Goal: Navigation & Orientation: Find specific page/section

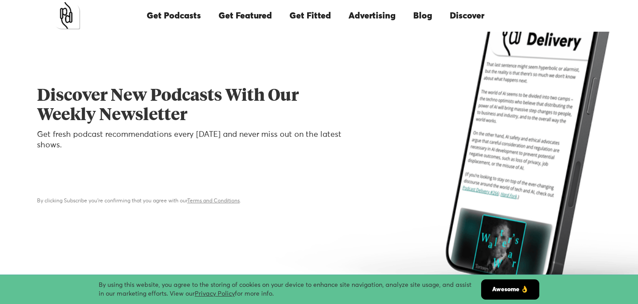
scroll to position [44, 0]
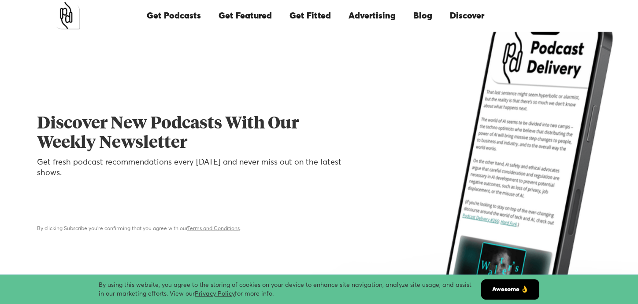
click at [254, 17] on link "Get Featured" at bounding box center [245, 16] width 71 height 30
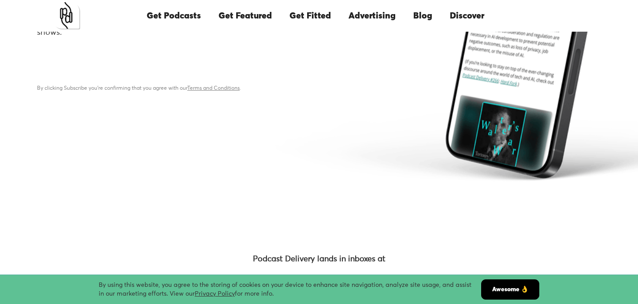
scroll to position [88, 0]
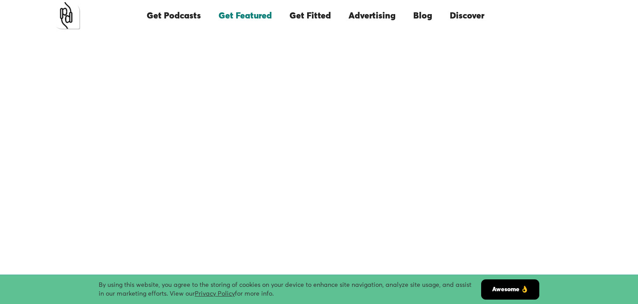
click at [181, 19] on link "Get Podcasts" at bounding box center [174, 16] width 72 height 30
